Goal: Information Seeking & Learning: Learn about a topic

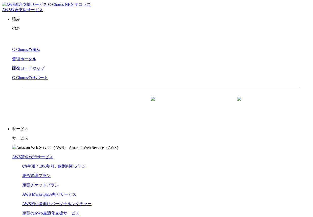
click at [53, 154] on link "AWS請求代行サービス" at bounding box center [32, 156] width 41 height 4
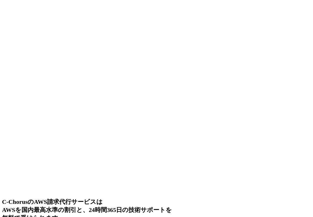
scroll to position [3824, 0]
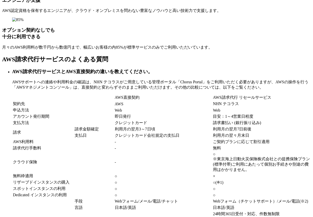
scroll to position [3882, 0]
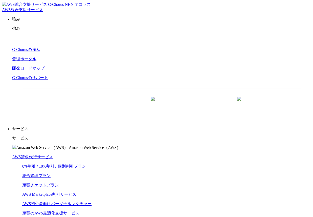
scroll to position [256, 0]
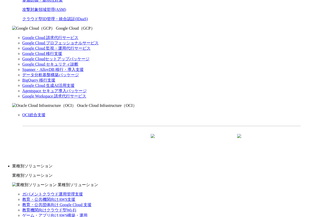
scroll to position [393, 0]
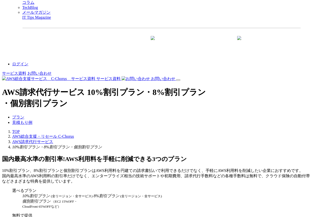
scroll to position [772, 0]
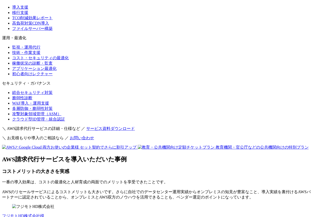
scroll to position [3718, 0]
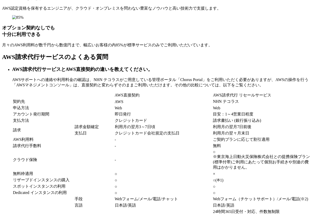
scroll to position [3860, 0]
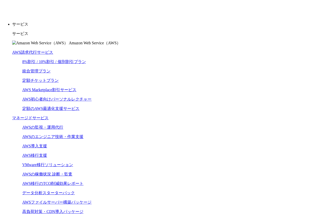
scroll to position [105, 0]
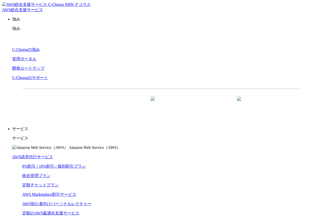
click at [51, 154] on link "AWS請求代行サービス" at bounding box center [32, 156] width 41 height 4
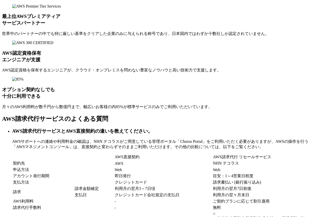
scroll to position [3792, 0]
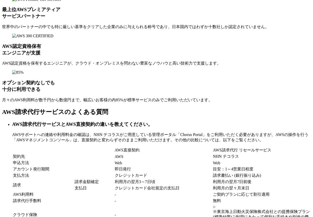
scroll to position [3812, 0]
